Goal: Task Accomplishment & Management: Use online tool/utility

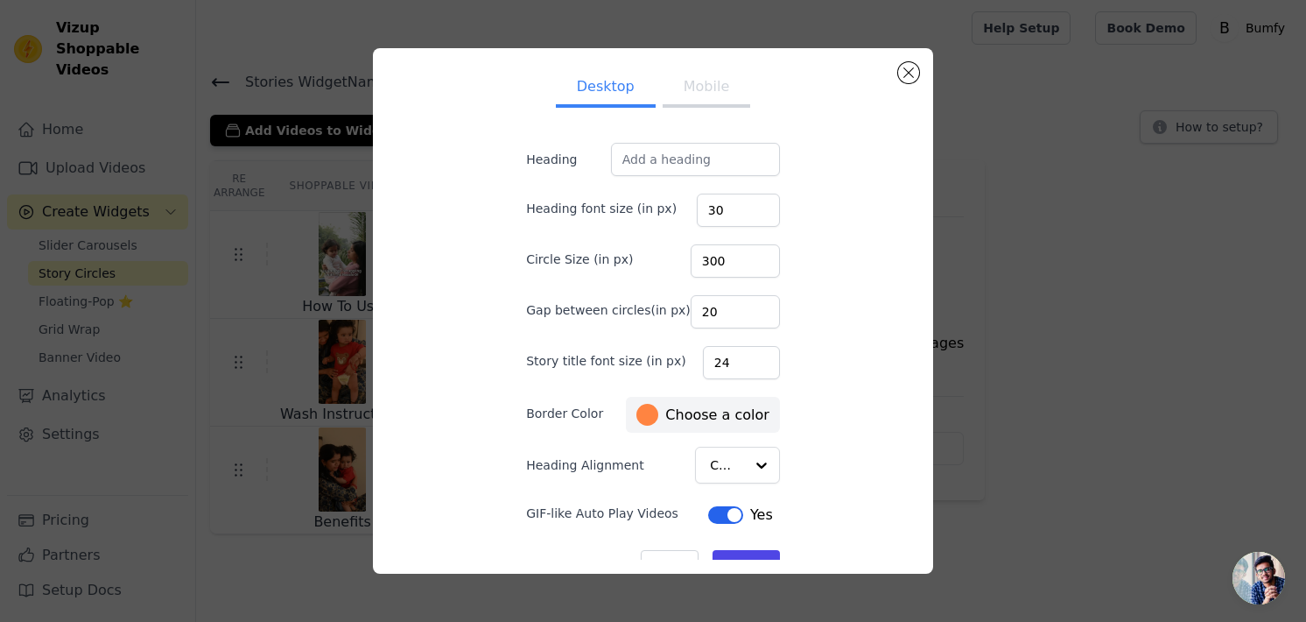
click at [714, 88] on button "Mobile" at bounding box center [707, 88] width 88 height 39
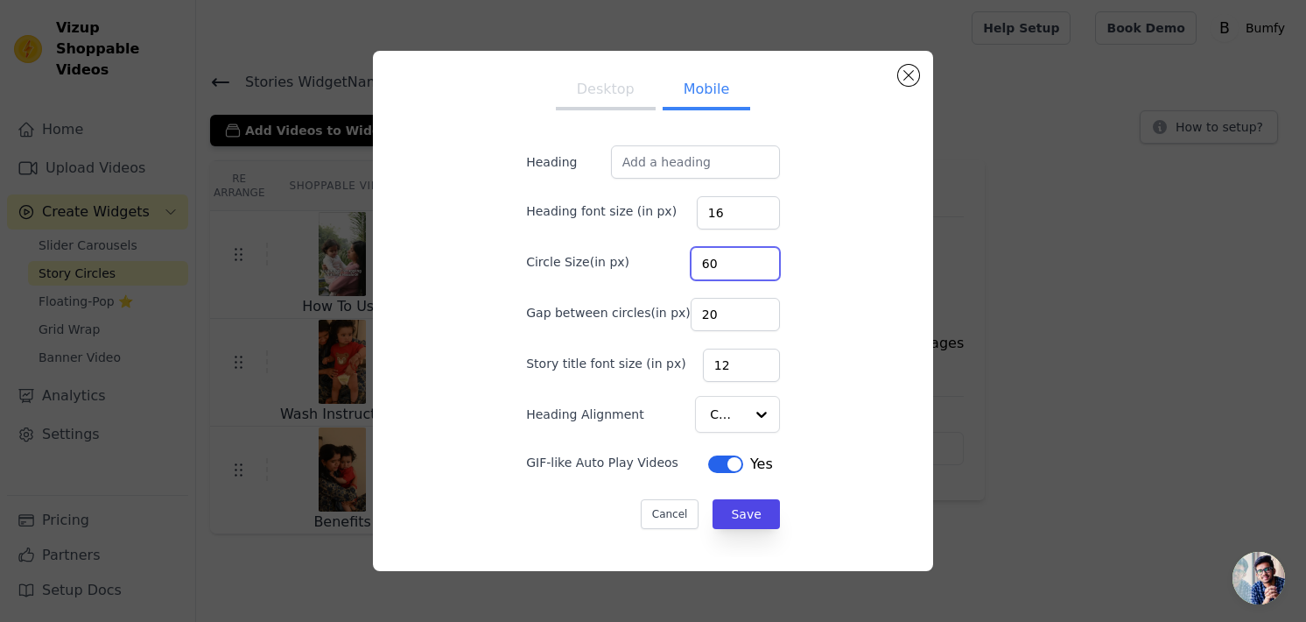
click at [714, 272] on input "60" at bounding box center [735, 263] width 89 height 33
click at [620, 95] on button "Desktop" at bounding box center [606, 91] width 100 height 39
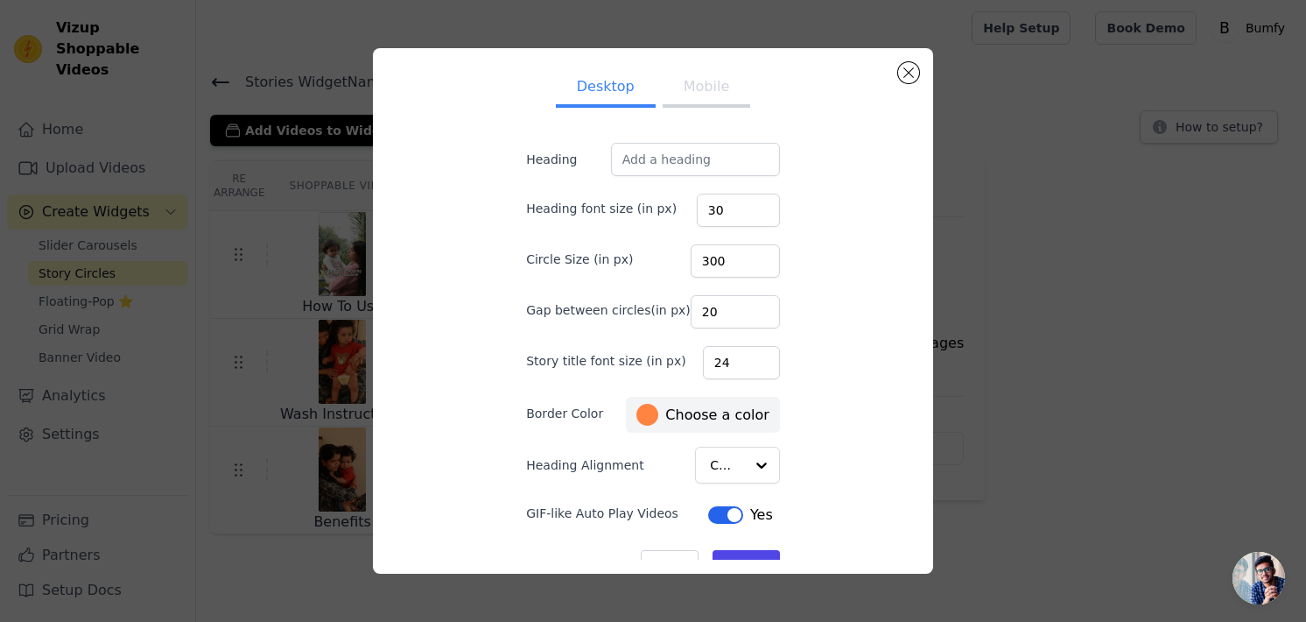
click at [689, 94] on button "Mobile" at bounding box center [707, 88] width 88 height 39
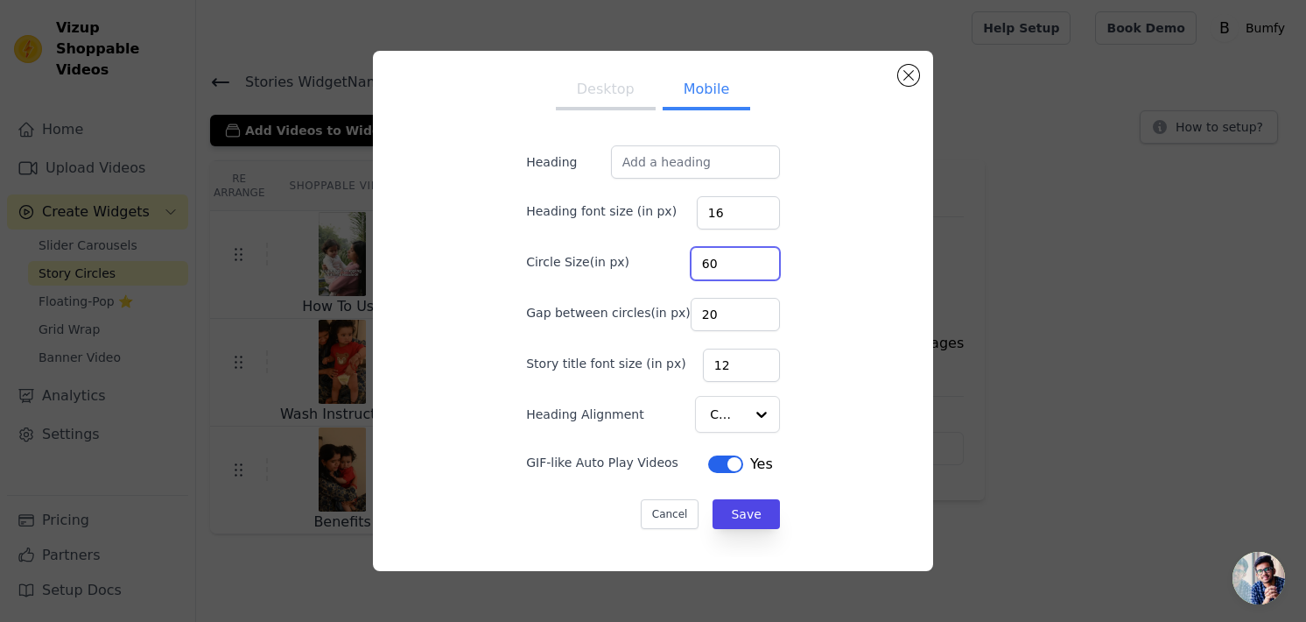
click at [700, 264] on input "60" at bounding box center [735, 263] width 89 height 33
type input "120"
click at [721, 316] on input "20" at bounding box center [735, 314] width 89 height 33
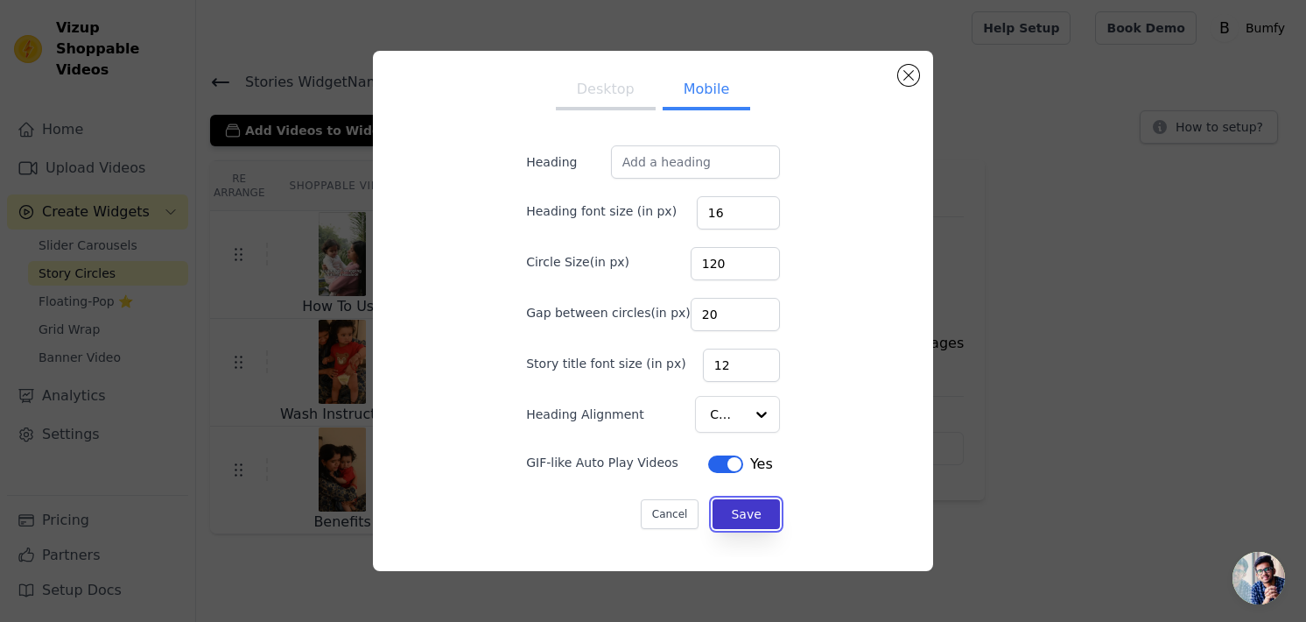
click at [721, 502] on button "Save" at bounding box center [746, 514] width 67 height 30
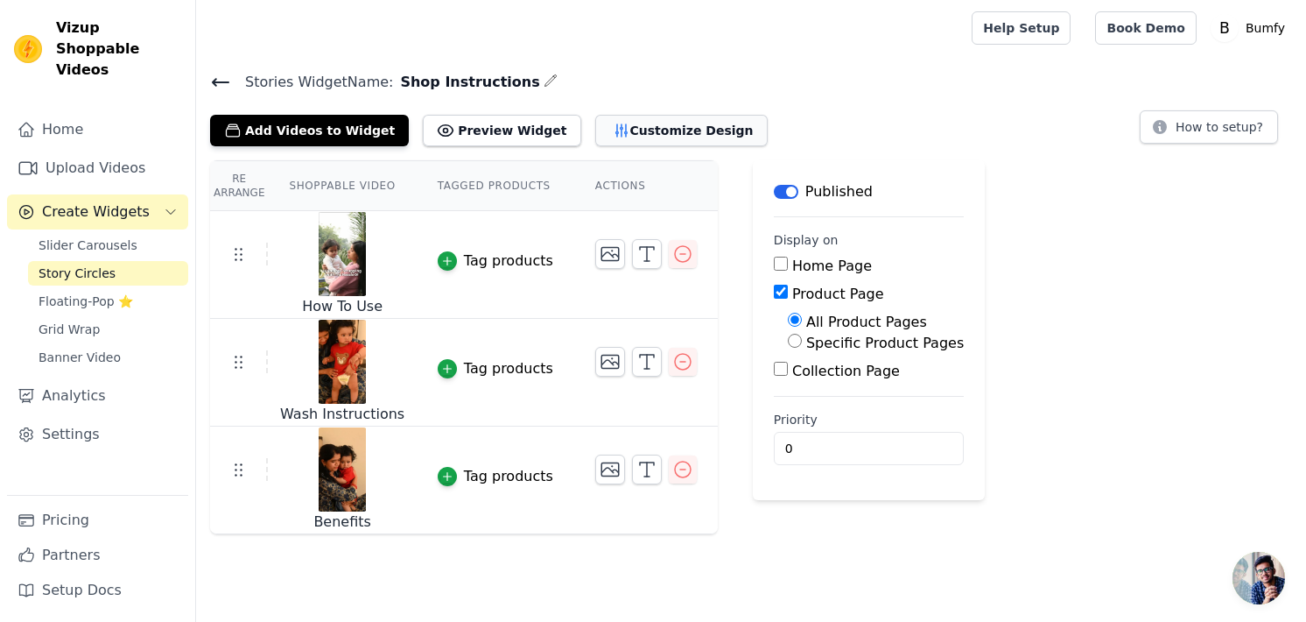
click at [611, 131] on button "Customize Design" at bounding box center [681, 131] width 172 height 32
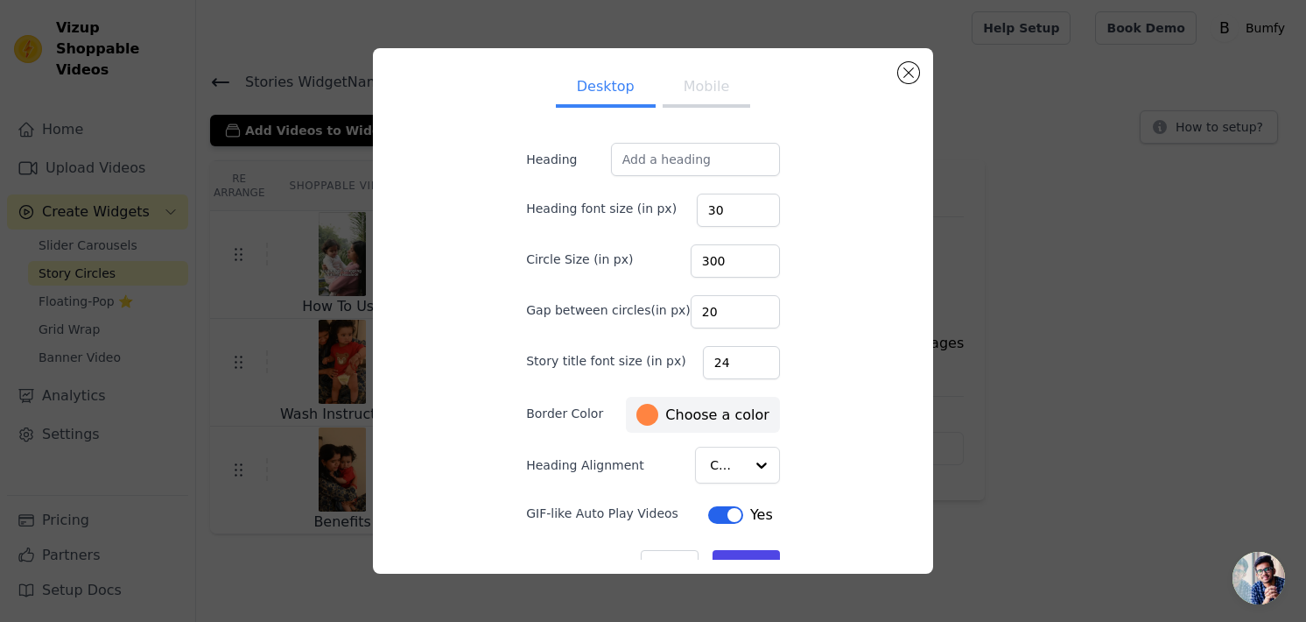
click at [697, 102] on button "Mobile" at bounding box center [707, 88] width 88 height 39
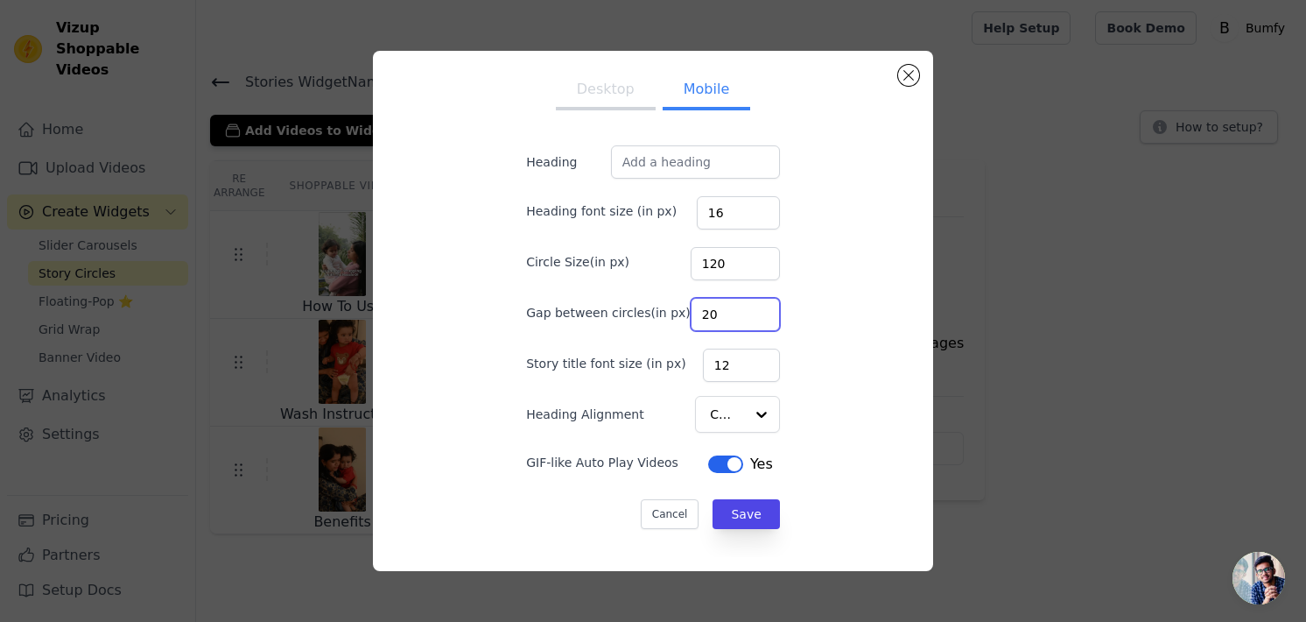
click at [691, 306] on input "20" at bounding box center [735, 314] width 89 height 33
click at [698, 314] on input "20" at bounding box center [735, 314] width 89 height 33
type input "10"
click at [705, 264] on input "120" at bounding box center [735, 263] width 89 height 33
type input "100"
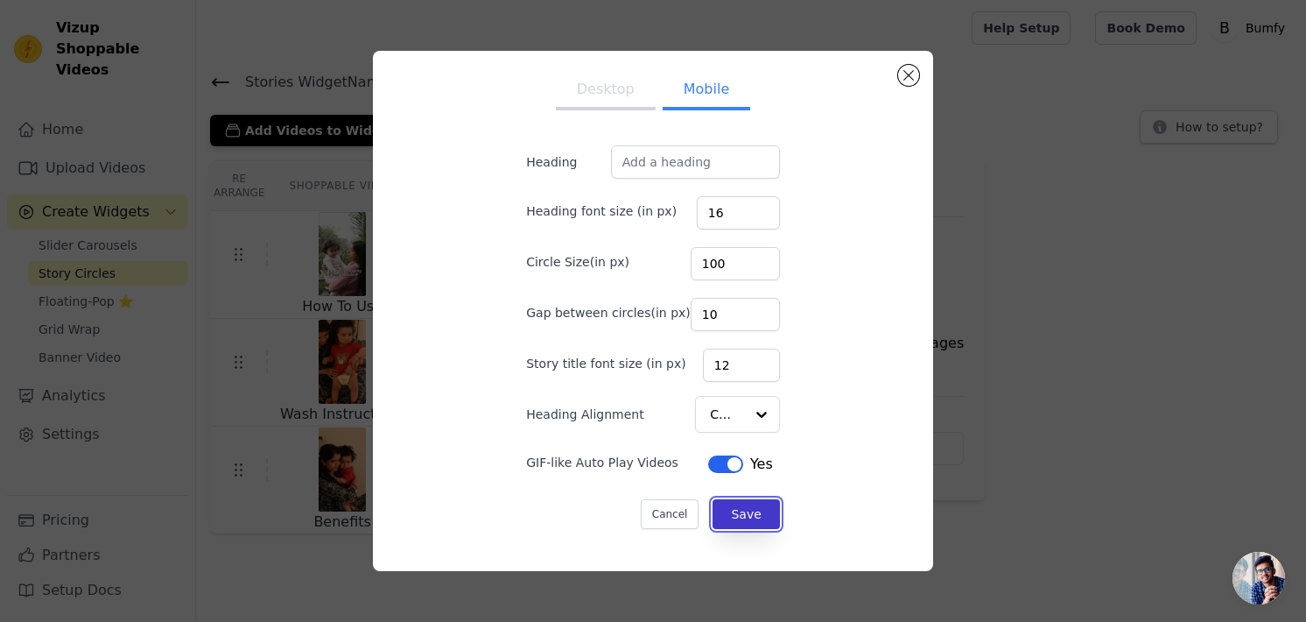
click at [739, 505] on button "Save" at bounding box center [746, 514] width 67 height 30
